Goal: Task Accomplishment & Management: Manage account settings

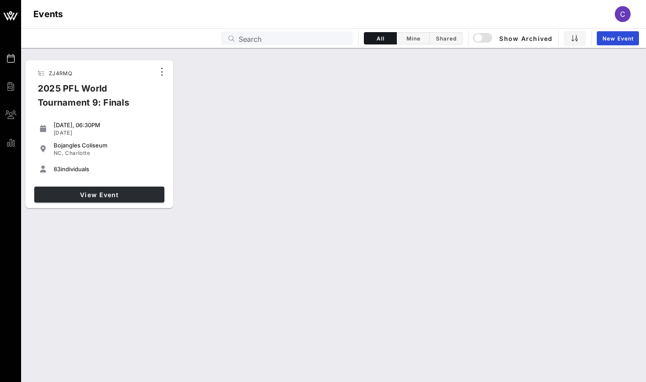
click at [116, 193] on span "View Event" at bounding box center [99, 194] width 123 height 7
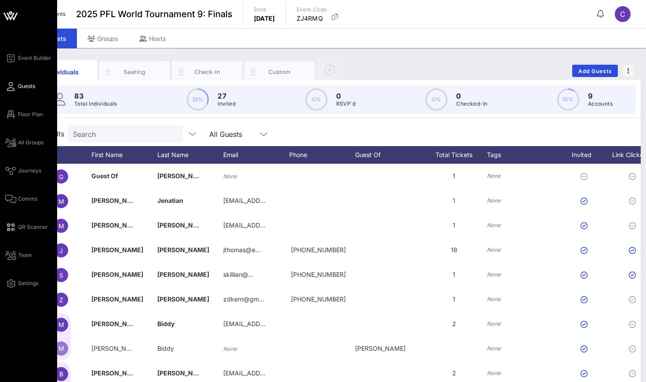
click at [31, 122] on div "Event Builder Guests Floor Plan All Groups Journeys Comms QR Scanner Team Setti…" at bounding box center [31, 171] width 52 height 236
click at [30, 117] on span "Floor Plan" at bounding box center [30, 114] width 25 height 8
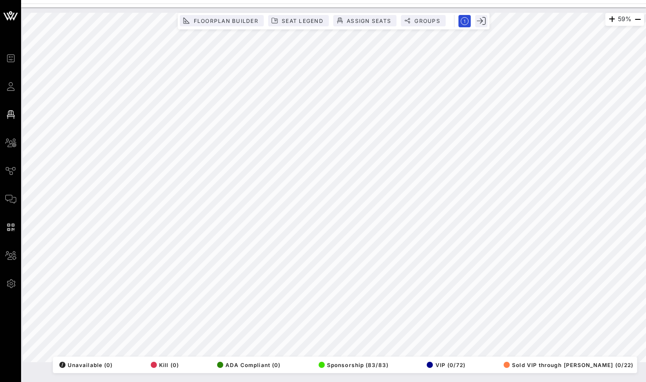
click at [305, 373] on div "59% Floorplan Builder Seat Legend Assign Seats Groups Exit All Reserved Shared …" at bounding box center [333, 194] width 625 height 374
click at [416, 25] on button "Groups" at bounding box center [423, 20] width 45 height 11
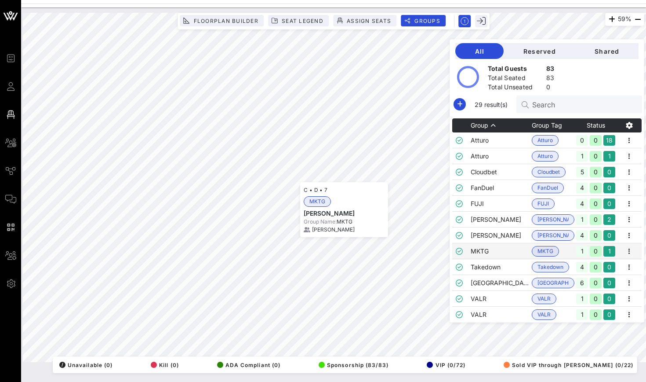
scroll to position [31, 0]
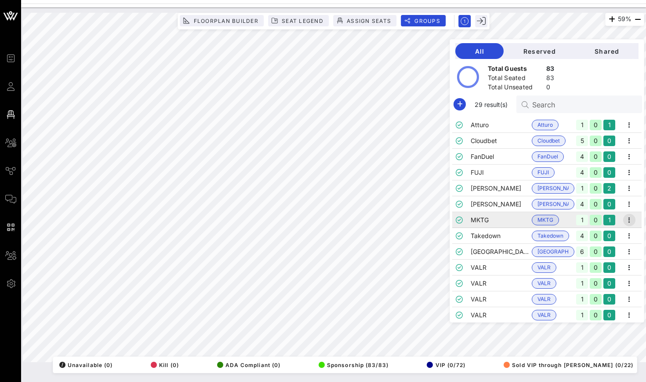
click at [633, 218] on icon "button" at bounding box center [629, 220] width 11 height 11
click at [607, 238] on div "Edit" at bounding box center [618, 234] width 27 height 7
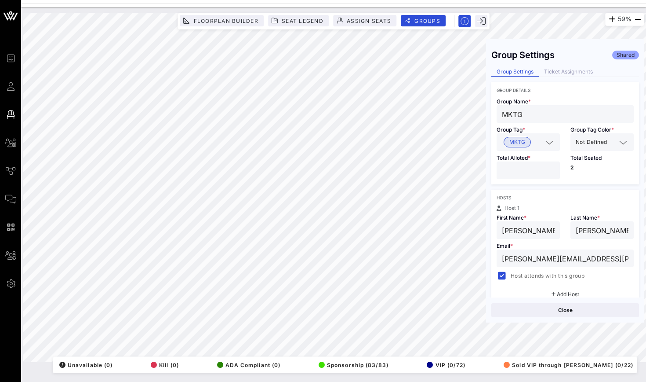
click at [570, 67] on div "Group Settings Shared Group Settings Ticket Assignments Group Details Group Nam…" at bounding box center [565, 170] width 158 height 253
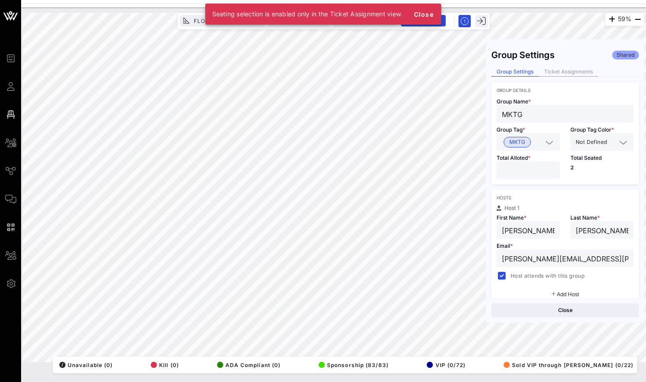
click at [564, 69] on div "Ticket Assignments" at bounding box center [568, 71] width 59 height 9
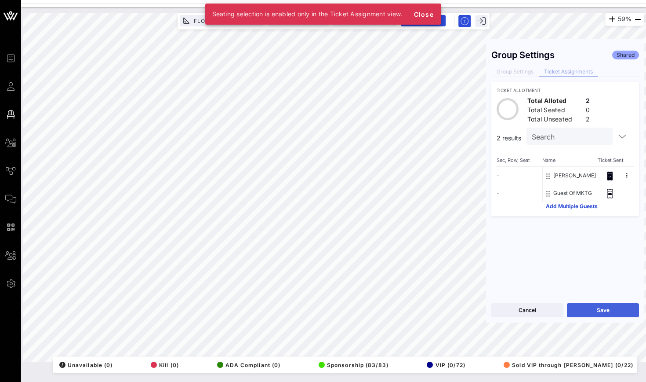
click at [581, 304] on button "Save" at bounding box center [603, 310] width 72 height 14
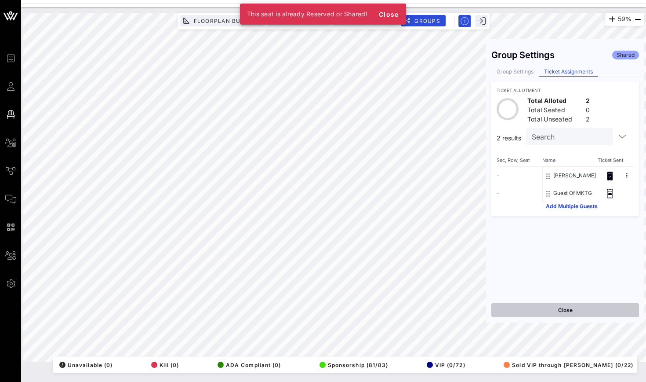
click at [543, 304] on button "Close" at bounding box center [566, 310] width 148 height 14
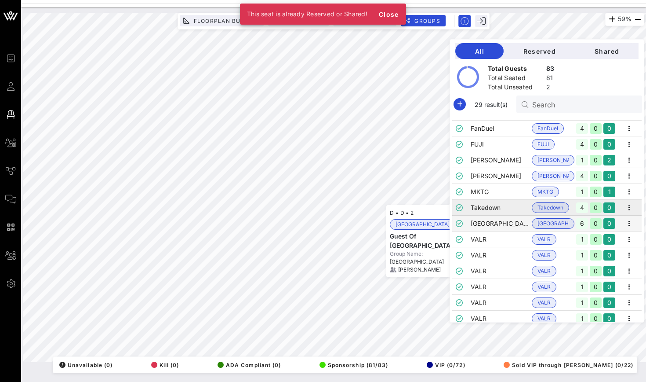
scroll to position [63, 0]
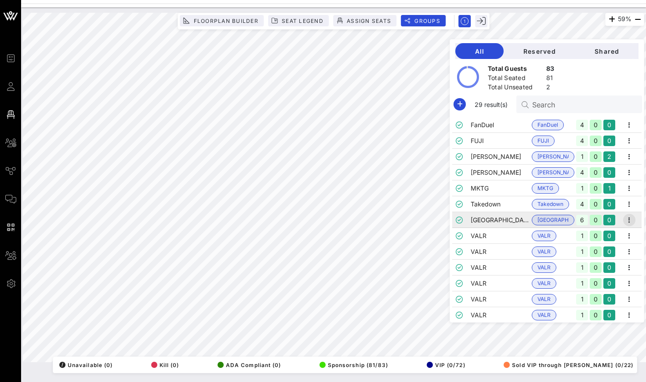
click at [630, 218] on icon "button" at bounding box center [629, 220] width 11 height 11
click at [623, 233] on div "Edit" at bounding box center [618, 234] width 27 height 7
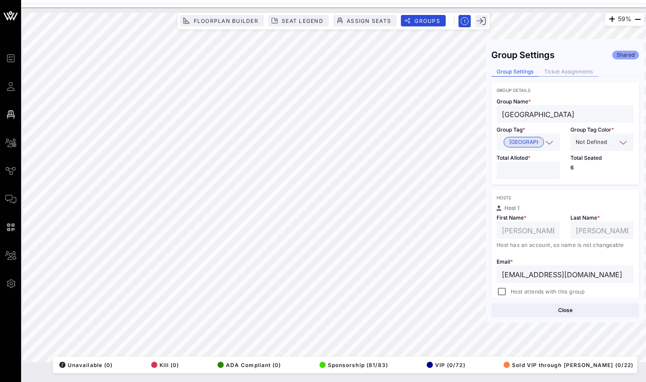
click at [546, 67] on div "Group Settings Shared Group Settings Ticket Assignments Group Details Group Nam…" at bounding box center [565, 170] width 158 height 253
click at [548, 71] on div "Ticket Assignments" at bounding box center [568, 71] width 59 height 9
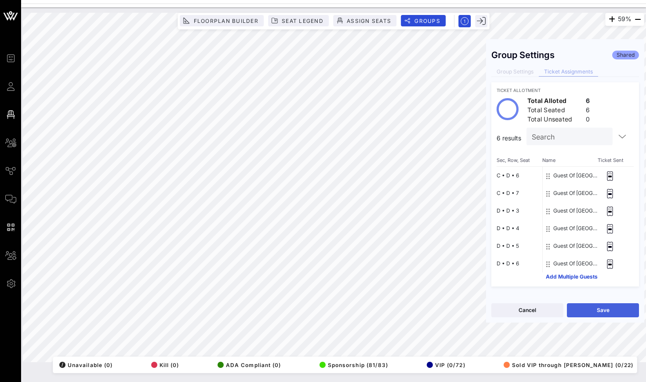
click at [603, 314] on button "Save" at bounding box center [603, 310] width 72 height 14
click at [532, 316] on button "Close" at bounding box center [566, 310] width 148 height 14
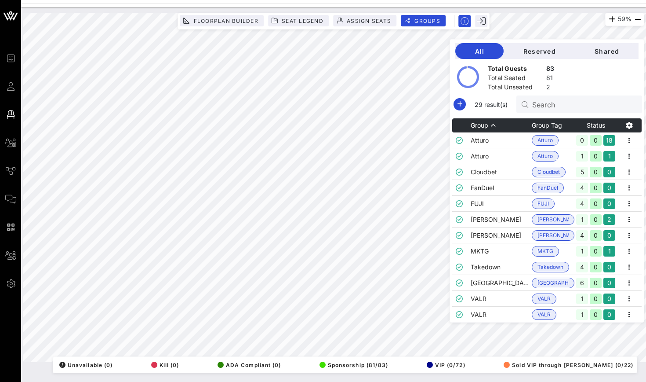
click at [539, 107] on input "Search" at bounding box center [583, 103] width 103 height 11
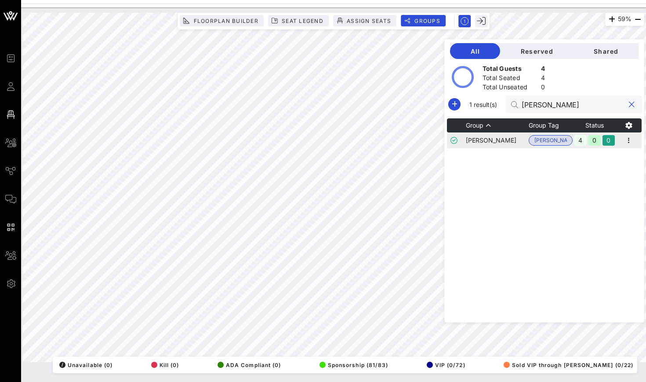
type input "[PERSON_NAME]"
click at [492, 136] on td "[PERSON_NAME]" at bounding box center [497, 140] width 63 height 16
click at [625, 142] on icon "button" at bounding box center [629, 140] width 11 height 11
click at [623, 153] on div "Edit" at bounding box center [618, 155] width 27 height 7
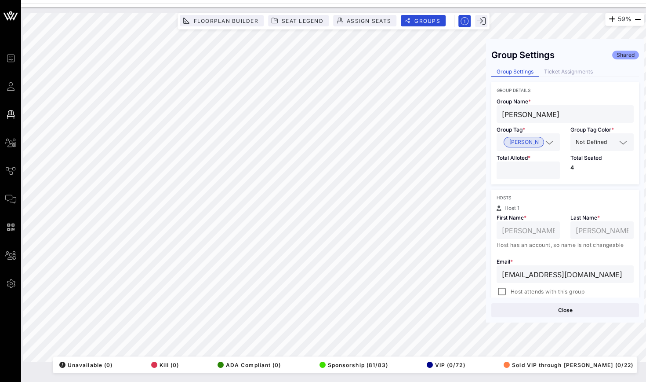
click at [554, 67] on div "Group Settings Shared Group Settings Ticket Assignments Group Details Group Nam…" at bounding box center [565, 170] width 158 height 253
click at [554, 70] on div "Ticket Assignments" at bounding box center [568, 71] width 59 height 9
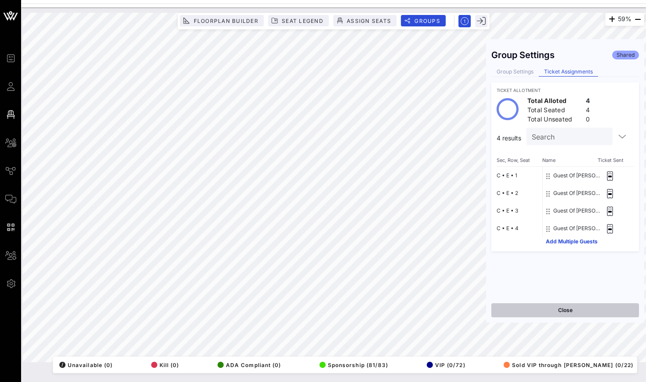
click at [519, 313] on button "Close" at bounding box center [566, 310] width 148 height 14
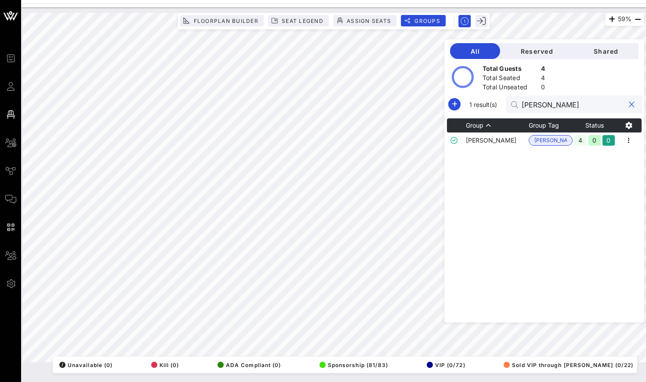
click at [540, 106] on input "[PERSON_NAME]" at bounding box center [573, 103] width 103 height 11
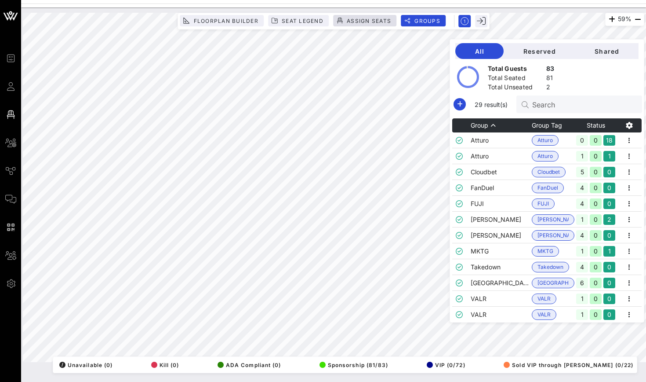
click at [353, 19] on span "Assign Seats" at bounding box center [368, 21] width 45 height 7
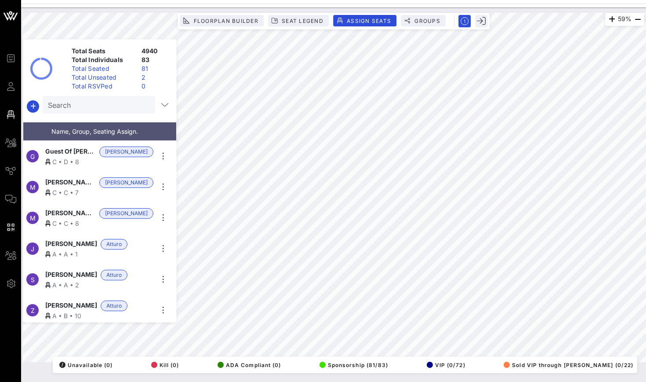
click at [144, 68] on div "81" at bounding box center [155, 68] width 35 height 9
click at [135, 77] on div "Total Unseated" at bounding box center [103, 77] width 70 height 9
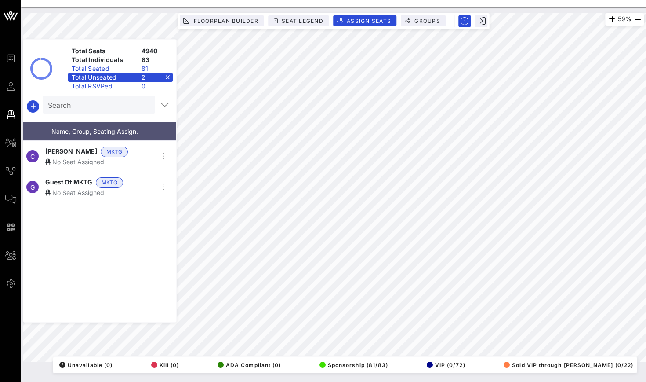
click at [157, 159] on div "C [PERSON_NAME] MKTG No Seat Assigned" at bounding box center [96, 156] width 146 height 31
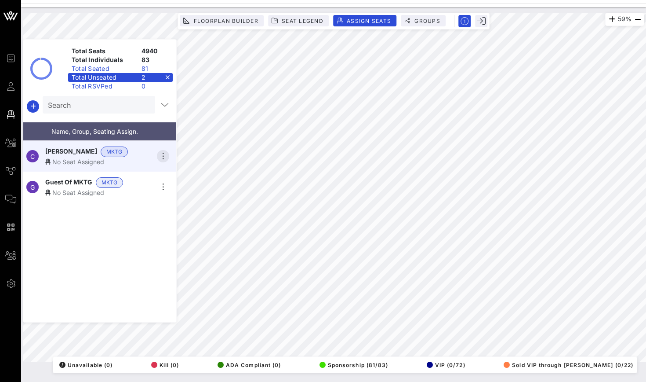
click at [163, 157] on icon "button" at bounding box center [163, 156] width 11 height 11
click at [418, 18] on span "Groups" at bounding box center [427, 21] width 26 height 7
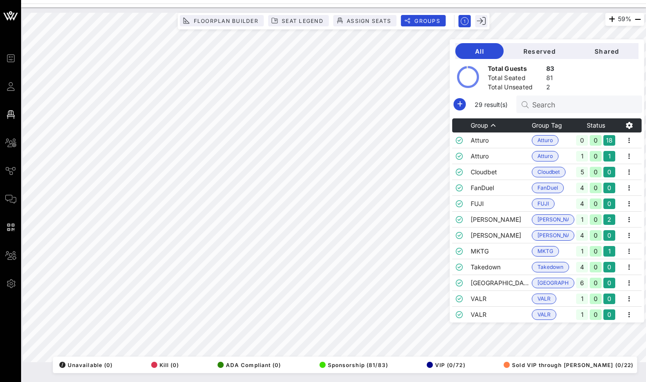
click at [543, 107] on input "Search" at bounding box center [583, 103] width 103 height 11
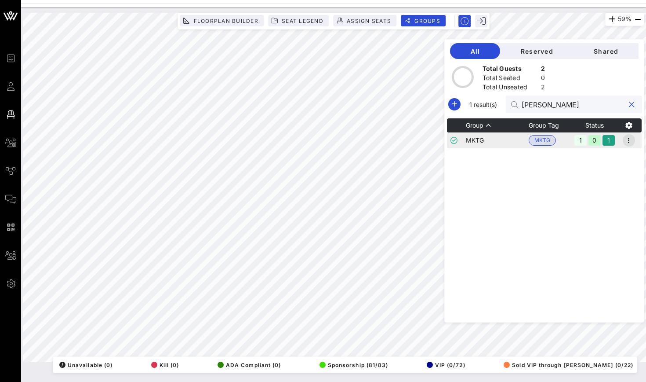
type input "[PERSON_NAME]"
click at [626, 142] on icon "button" at bounding box center [629, 140] width 11 height 11
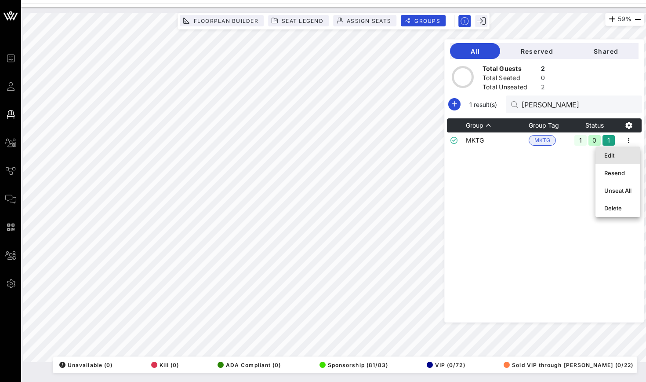
click at [622, 153] on div "Edit" at bounding box center [618, 155] width 27 height 7
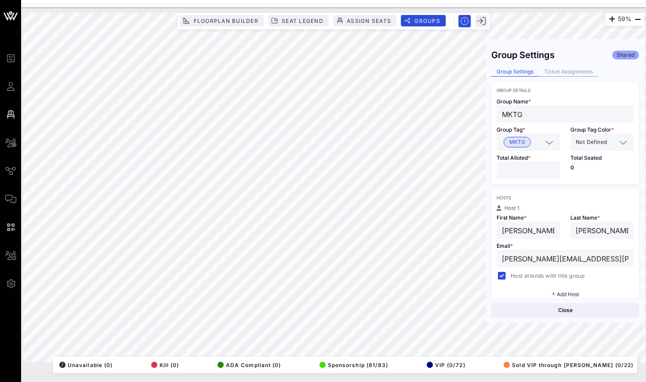
click at [570, 68] on div "Ticket Assignments" at bounding box center [568, 71] width 59 height 9
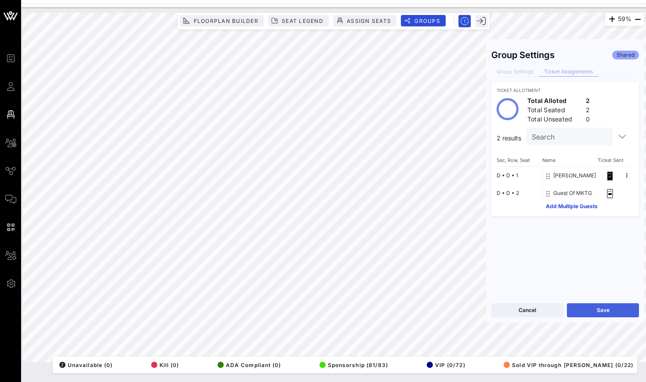
click at [583, 310] on button "Save" at bounding box center [603, 310] width 72 height 14
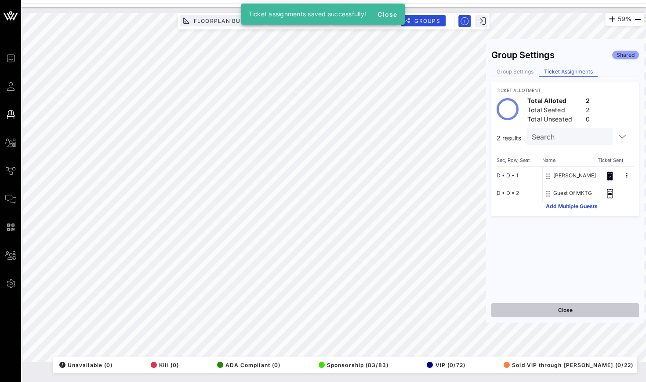
click at [531, 314] on button "Close" at bounding box center [566, 310] width 148 height 14
